Goal: Book appointment/travel/reservation

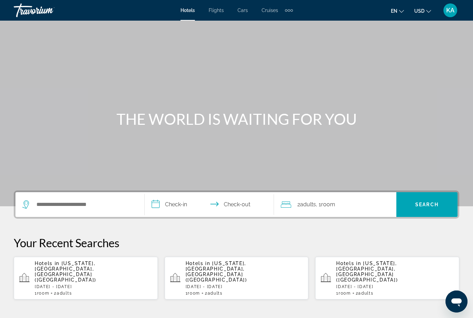
click at [44, 195] on div "Search widget" at bounding box center [79, 204] width 115 height 25
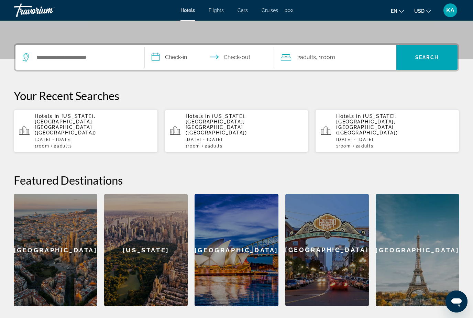
scroll to position [168, 0]
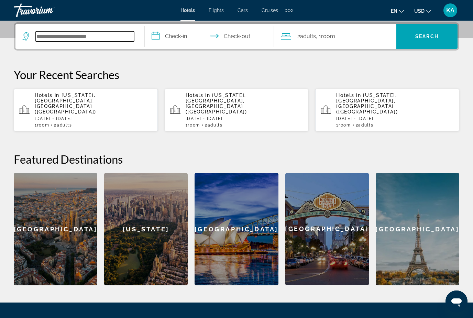
click at [50, 36] on input "Search widget" at bounding box center [85, 36] width 98 height 10
type input "*"
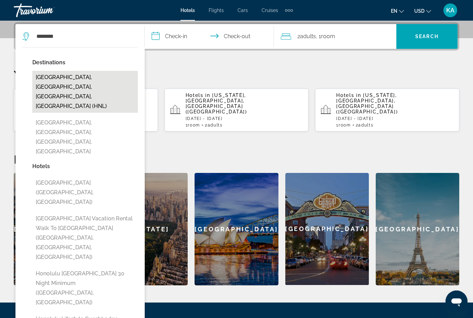
click at [45, 83] on button "Honolulu, Oahu Island, HI, United States (HNL)" at bounding box center [84, 92] width 105 height 42
type input "**********"
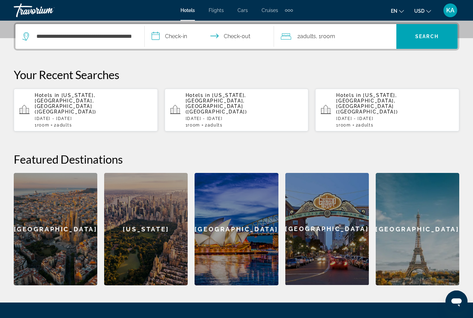
click at [171, 43] on input "**********" at bounding box center [211, 37] width 132 height 27
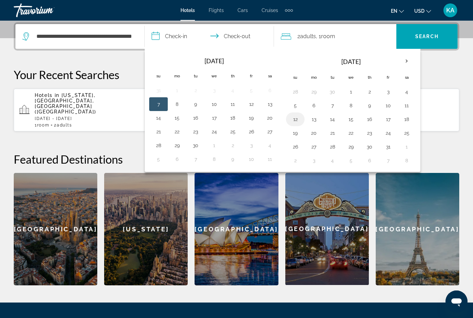
click at [293, 121] on button "12" at bounding box center [294, 119] width 11 height 10
click at [368, 123] on button "16" at bounding box center [369, 119] width 11 height 10
type input "**********"
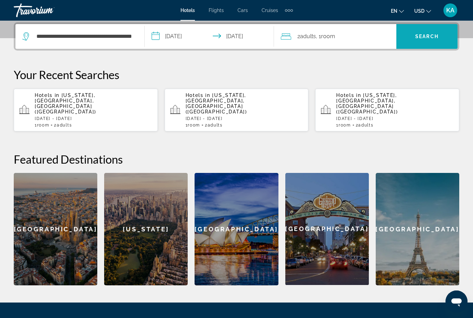
click at [415, 38] on span "Search" at bounding box center [426, 36] width 23 height 5
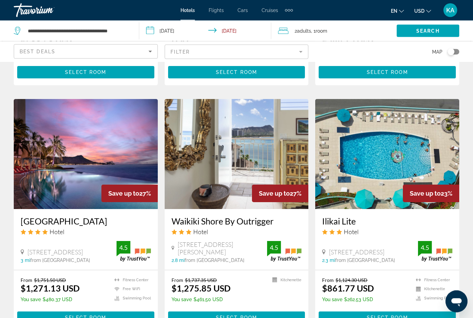
scroll to position [542, 0]
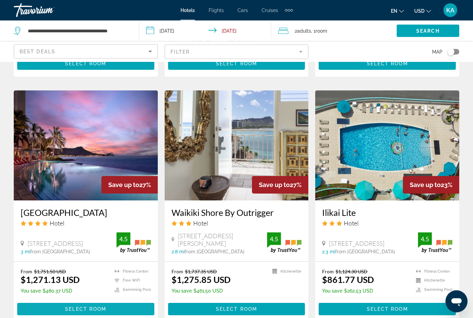
click at [37, 302] on span "Main content" at bounding box center [85, 309] width 137 height 16
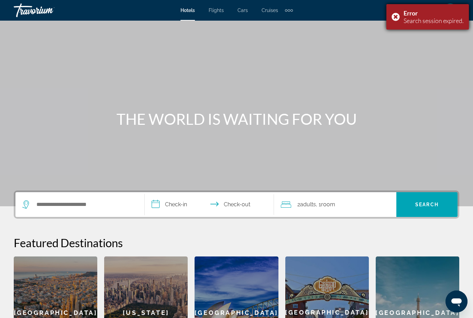
click at [390, 26] on div "Error Search session expired." at bounding box center [427, 16] width 82 height 25
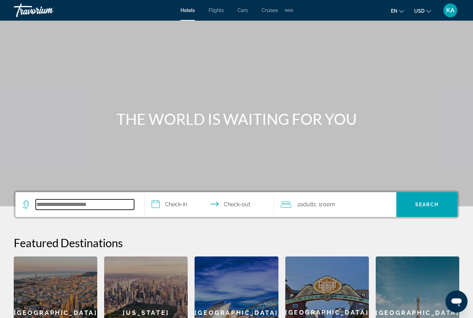
click at [63, 199] on input "Search widget" at bounding box center [85, 204] width 98 height 10
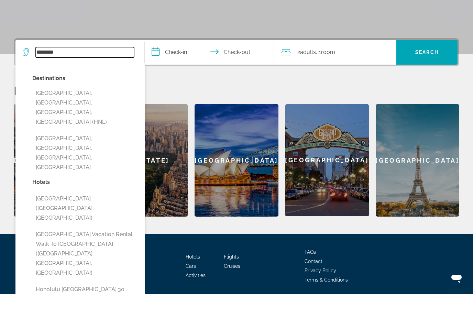
scroll to position [152, 0]
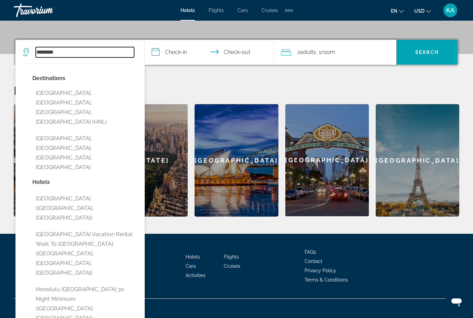
type input "********"
click at [244, 4] on div "Hotels Flights Cars Cruises Activities Hotels Flights Cars Cruises Activities e…" at bounding box center [236, 10] width 473 height 18
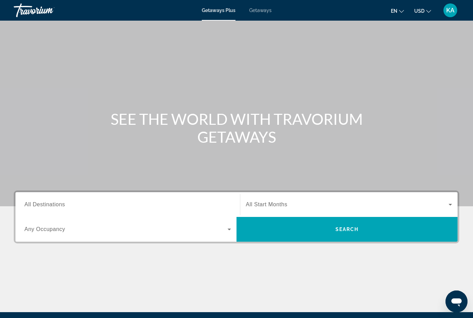
click at [257, 8] on span "Getaways" at bounding box center [260, 10] width 22 height 5
click at [38, 198] on div "Search widget" at bounding box center [127, 205] width 206 height 20
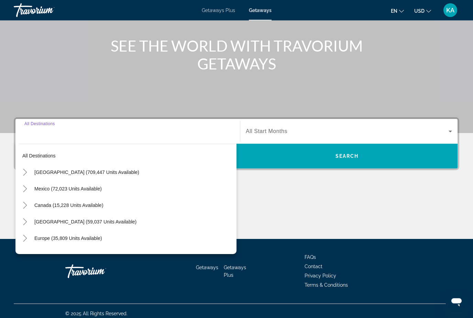
scroll to position [78, 0]
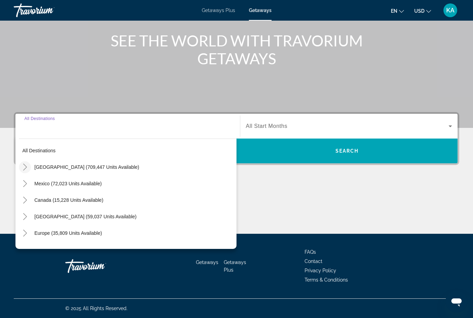
click at [26, 167] on icon "Toggle United States (709,447 units available)" at bounding box center [25, 166] width 4 height 7
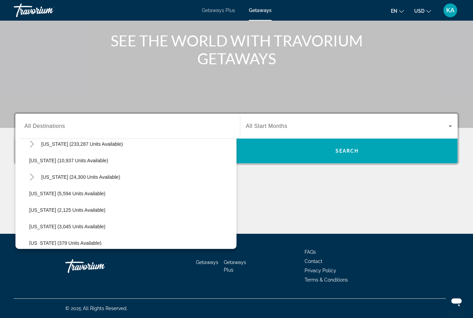
scroll to position [144, 0]
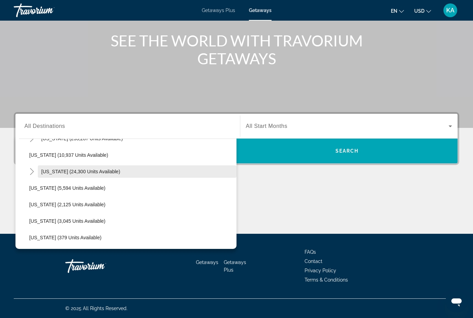
click at [56, 167] on span "Search widget" at bounding box center [137, 171] width 198 height 16
type input "**********"
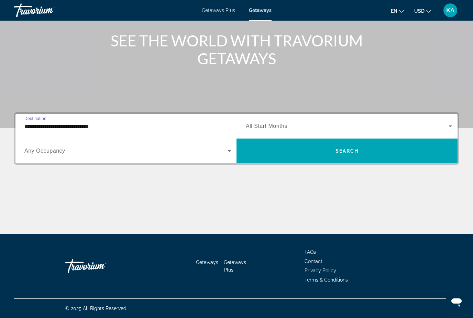
click at [276, 116] on div "Search widget" at bounding box center [349, 125] width 206 height 19
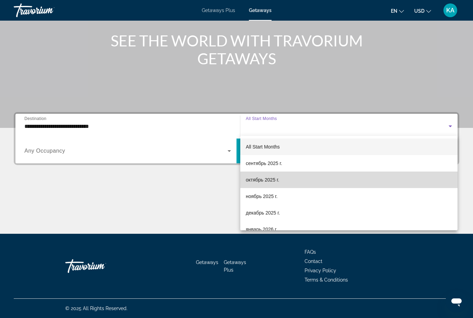
click at [266, 177] on span "октябрь 2025 г." at bounding box center [262, 179] width 33 height 8
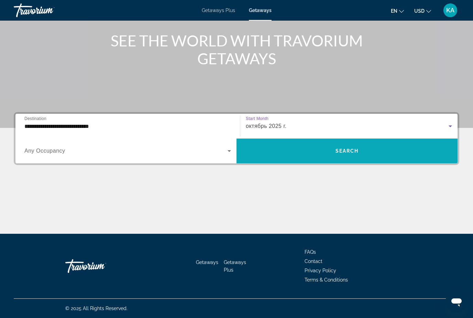
click at [323, 148] on span "Search widget" at bounding box center [346, 151] width 221 height 16
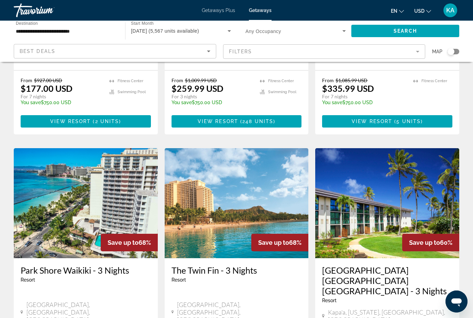
scroll to position [478, 0]
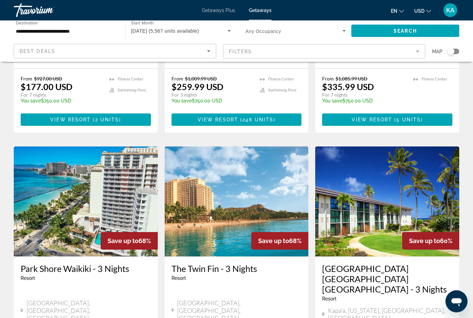
click at [202, 179] on img "Main content" at bounding box center [236, 202] width 144 height 110
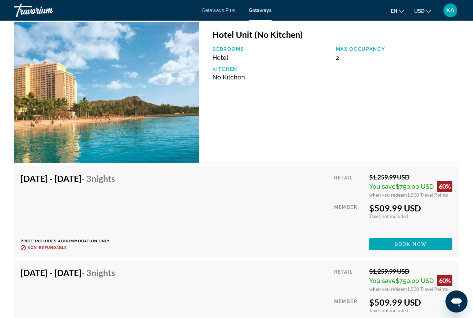
scroll to position [1231, 0]
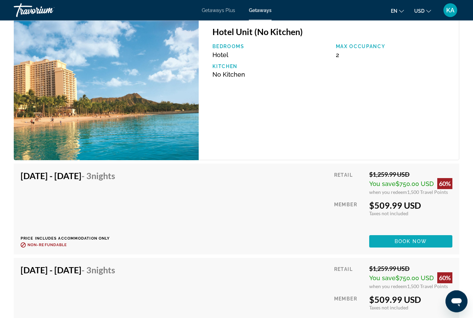
click at [398, 241] on span "Book now" at bounding box center [410, 241] width 33 height 5
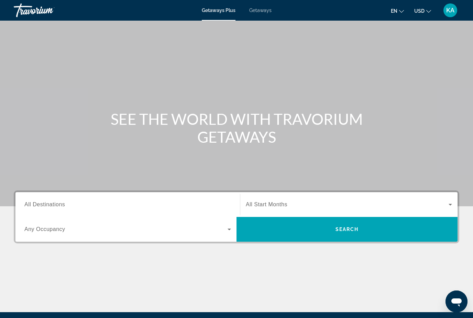
click at [253, 12] on span "Getaways" at bounding box center [260, 10] width 22 height 5
click at [32, 201] on input "Destination All Destinations" at bounding box center [127, 205] width 206 height 8
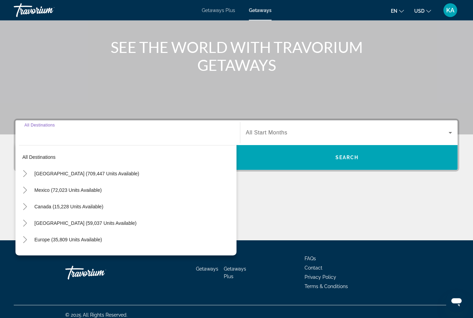
scroll to position [78, 0]
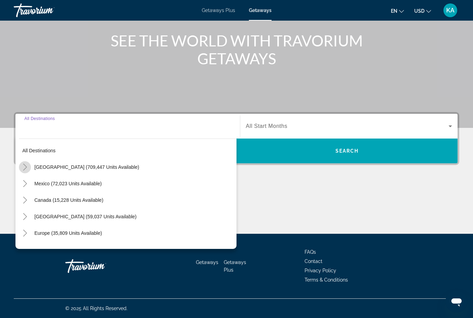
click at [29, 168] on mat-icon "Toggle United States (709,447 units available)" at bounding box center [25, 167] width 12 height 12
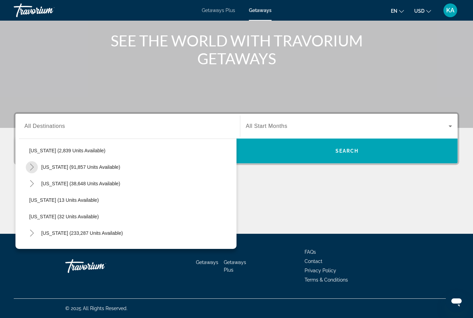
scroll to position [52, 0]
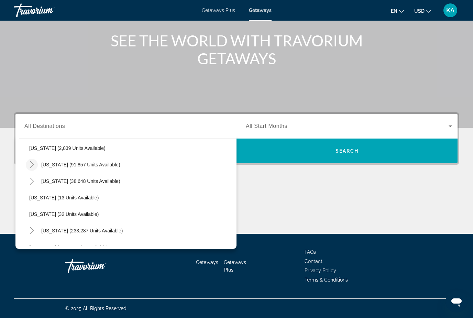
click at [30, 167] on icon "Toggle California (91,857 units available)" at bounding box center [32, 164] width 7 height 7
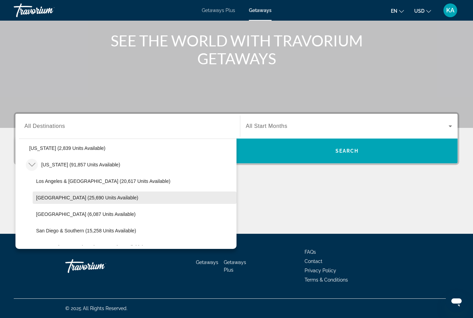
click at [44, 201] on span "Search widget" at bounding box center [135, 197] width 204 height 16
type input "**********"
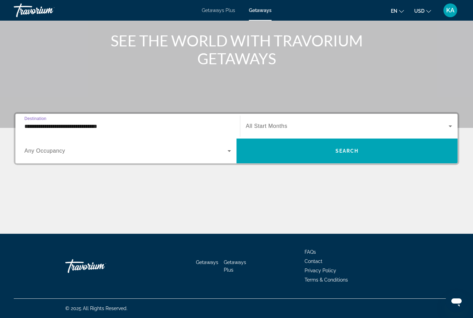
click at [270, 126] on span "All Start Months" at bounding box center [267, 126] width 42 height 6
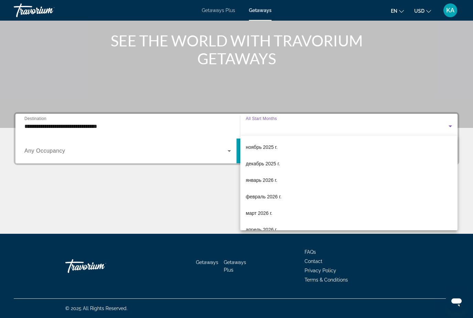
scroll to position [48, 0]
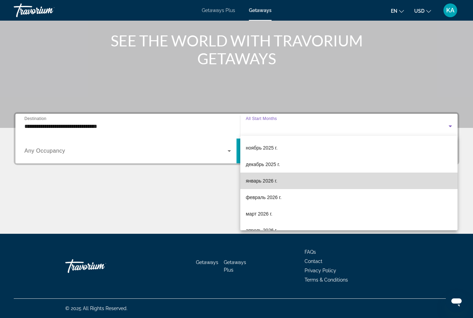
click at [257, 183] on span "январь 2026 г." at bounding box center [262, 181] width 32 height 8
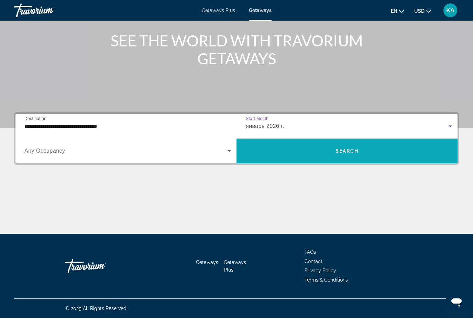
click at [273, 147] on span "Search widget" at bounding box center [346, 151] width 221 height 16
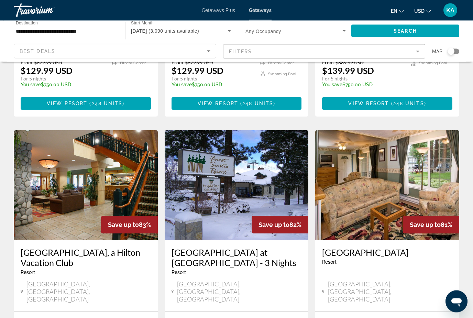
scroll to position [495, 0]
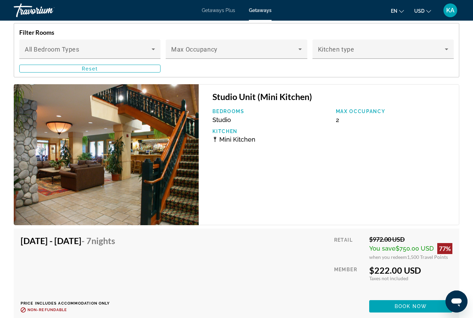
scroll to position [1300, 0]
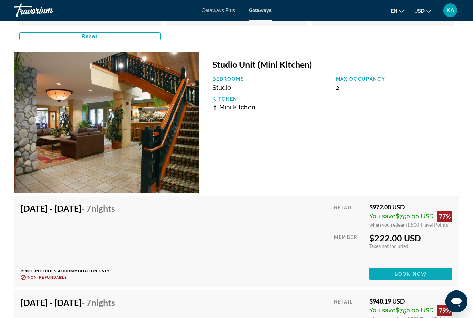
click at [383, 273] on span "Main content" at bounding box center [410, 273] width 83 height 16
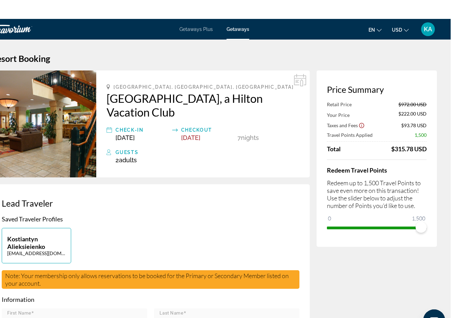
scroll to position [11, 0]
